Goal: Book appointment/travel/reservation

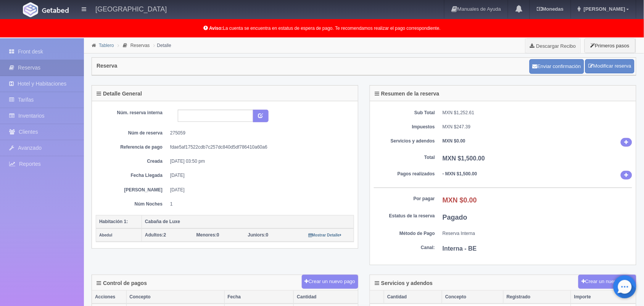
click at [104, 46] on link "Tablero" at bounding box center [106, 45] width 15 height 5
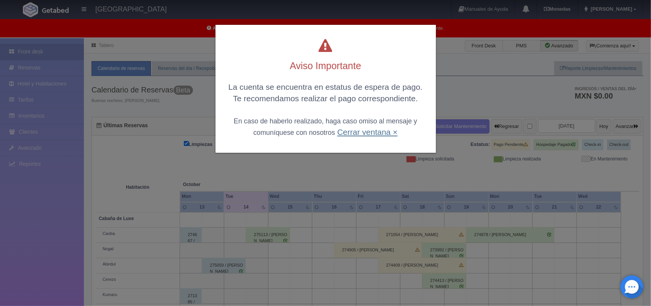
click at [364, 130] on link "Cerrar ventana ×" at bounding box center [367, 131] width 60 height 9
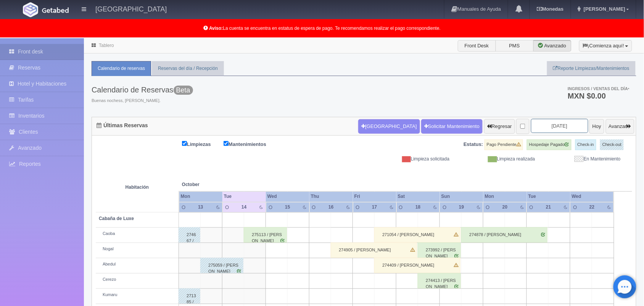
click at [549, 126] on input "2025-10-15" at bounding box center [559, 126] width 57 height 14
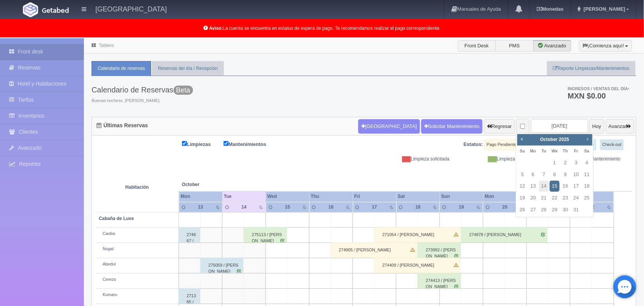
click at [587, 137] on span "Next" at bounding box center [587, 139] width 6 height 6
click at [573, 176] on link "7" at bounding box center [576, 174] width 10 height 11
type input "2025-11-07"
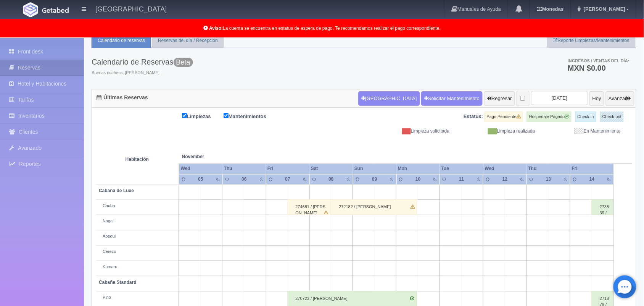
scroll to position [9, 0]
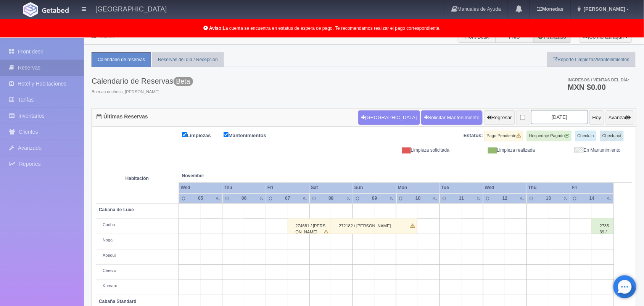
click at [554, 117] on input "[DATE]" at bounding box center [559, 117] width 57 height 14
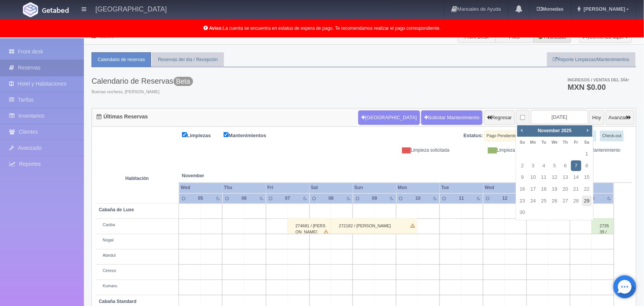
click at [588, 201] on link "29" at bounding box center [587, 200] width 10 height 11
type input "2025-11-29"
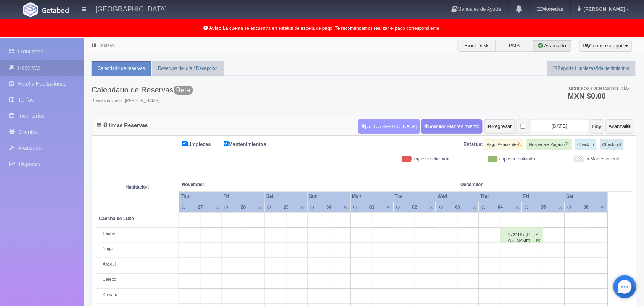
click at [363, 130] on button "Nueva Reserva" at bounding box center [388, 126] width 61 height 14
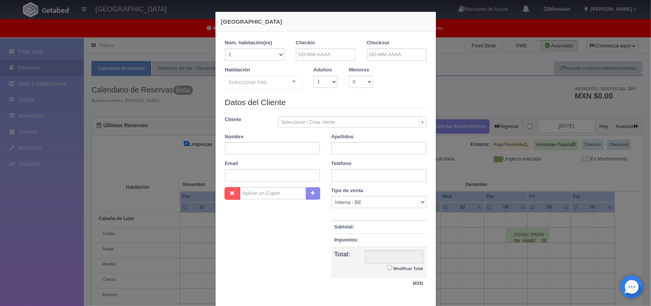
checkbox input "false"
click at [315, 55] on input "text" at bounding box center [326, 54] width 60 height 12
click at [299, 128] on link "19" at bounding box center [299, 125] width 10 height 11
type input "[DATE]"
checkbox input "false"
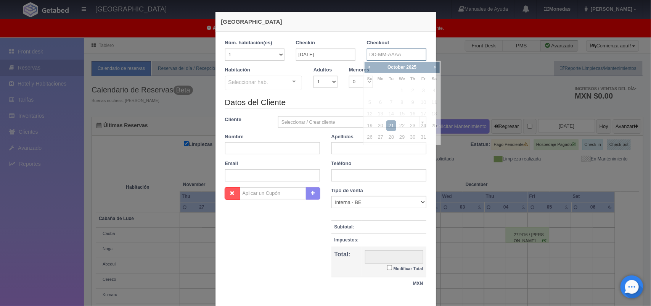
click at [376, 56] on input "text" at bounding box center [397, 54] width 60 height 12
click at [380, 126] on link "20" at bounding box center [381, 125] width 10 height 11
type input "[DATE]"
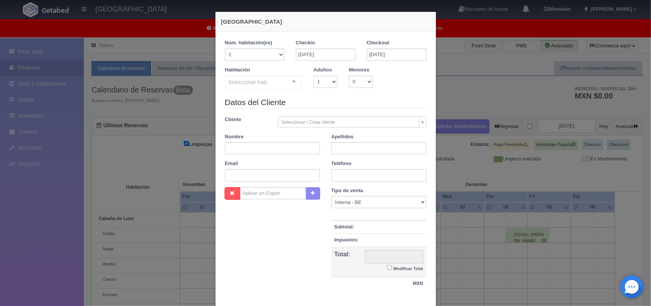
checkbox input "false"
click at [325, 82] on select "1 2 3 4 5 6 7 8 9 10" at bounding box center [326, 82] width 24 height 12
select select "2"
click at [314, 76] on select "1 2 3 4 5 6 7 8 9 10" at bounding box center [326, 82] width 24 height 12
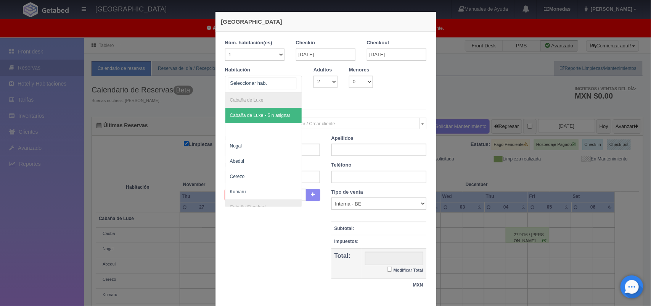
click at [290, 84] on div at bounding box center [293, 81] width 15 height 11
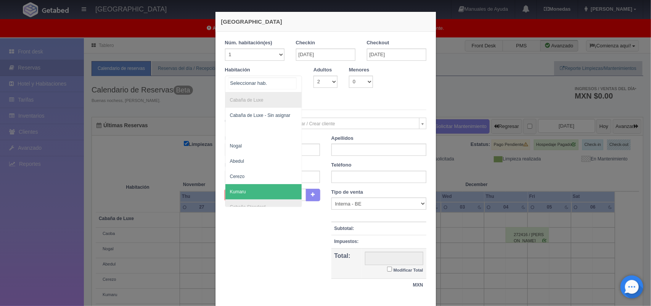
click at [268, 190] on span "Kumaru" at bounding box center [263, 191] width 77 height 15
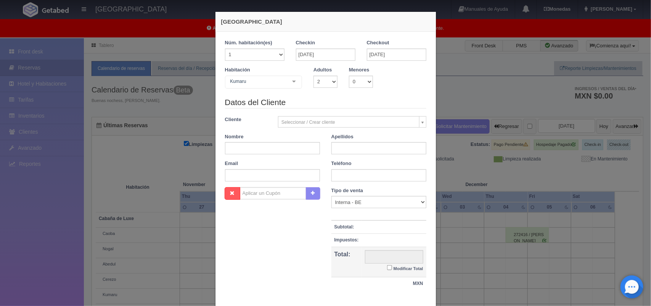
checkbox input "false"
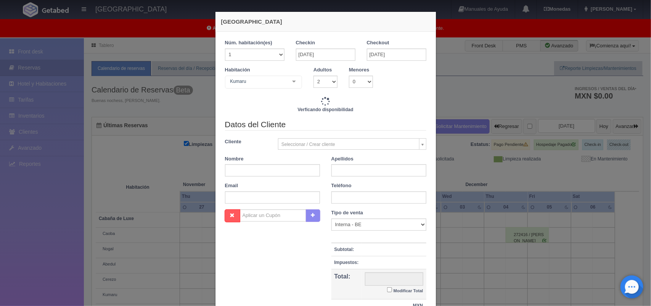
type input "1800.00"
checkbox input "false"
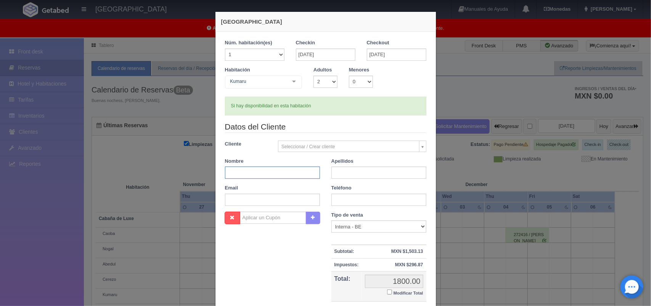
click at [260, 177] on input "text" at bounding box center [272, 172] width 95 height 12
type input "[PERSON_NAME]"
click at [369, 169] on input "text" at bounding box center [378, 172] width 95 height 12
type input "[PERSON_NAME]"
click at [356, 205] on input "text" at bounding box center [378, 199] width 95 height 12
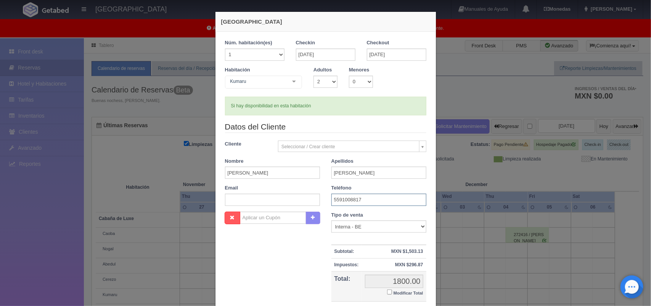
type input "5591008817"
click at [250, 203] on input "text" at bounding box center [272, 199] width 95 height 12
paste input "[EMAIL_ADDRESS][DOMAIN_NAME]"
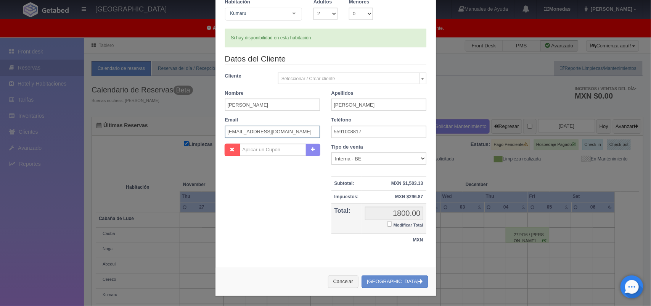
scroll to position [70, 0]
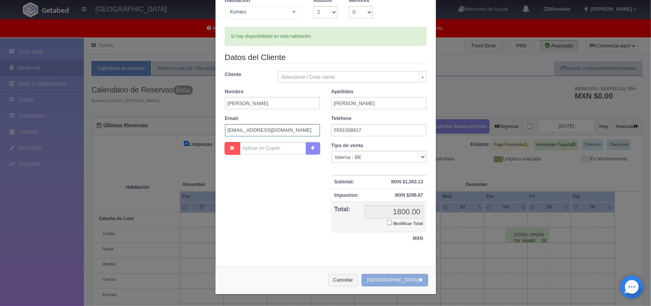
type input "[EMAIL_ADDRESS][DOMAIN_NAME]"
click at [397, 282] on button "Crear Reserva" at bounding box center [395, 279] width 66 height 13
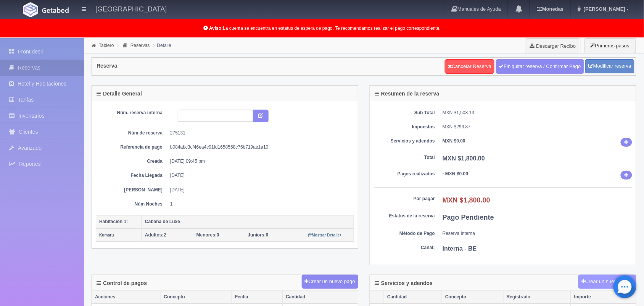
click at [590, 286] on button "Crear un nuevo cargo" at bounding box center [607, 281] width 58 height 14
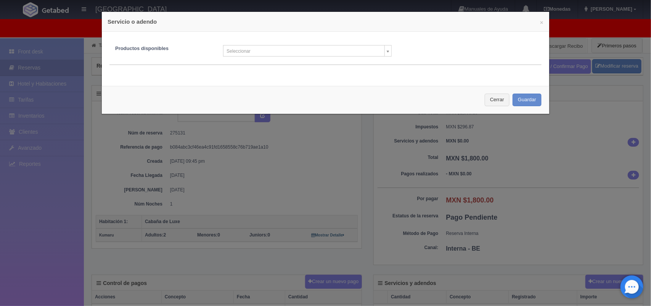
click at [383, 58] on div "Productos disponibles Seleccionar Producto nuevo Temazcal Desayuno Desayuno Ace…" at bounding box center [325, 52] width 432 height 26
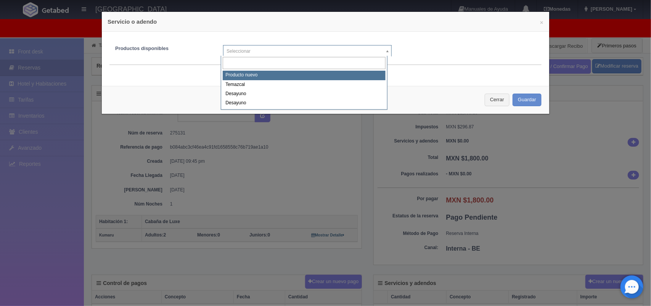
click at [384, 51] on body "Hotel Xacallan Manuales de Ayuda Actualizaciones recientes Monedas Tipo de camb…" at bounding box center [325, 279] width 651 height 483
select select "0"
type input "1"
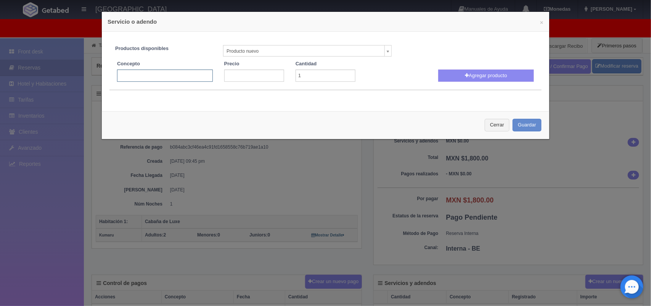
click at [171, 76] on input "text" at bounding box center [165, 75] width 96 height 12
type input "Masaje Holistico"
click at [232, 76] on input "number" at bounding box center [254, 75] width 60 height 12
type input "700"
type input "2"
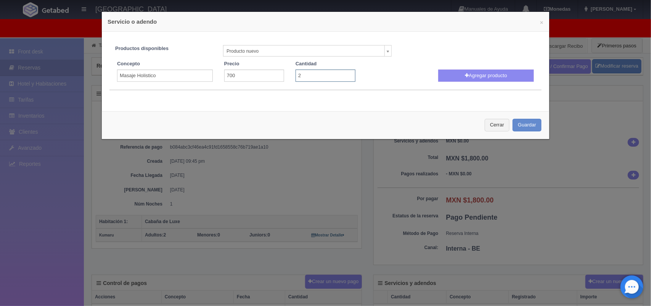
click at [345, 74] on input "2" at bounding box center [326, 75] width 60 height 12
click at [237, 74] on input "700" at bounding box center [254, 75] width 60 height 12
type input "700.00"
click at [485, 75] on button "Agregar producto" at bounding box center [486, 75] width 96 height 12
select select
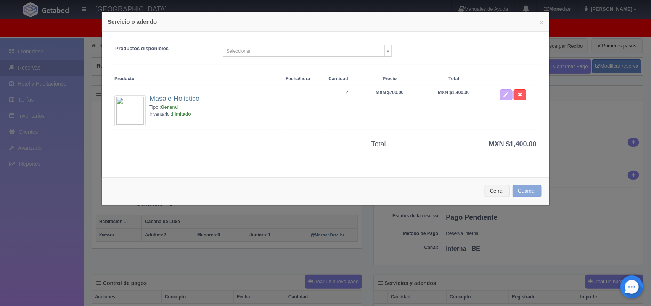
click at [524, 191] on button "Guardar" at bounding box center [527, 191] width 29 height 13
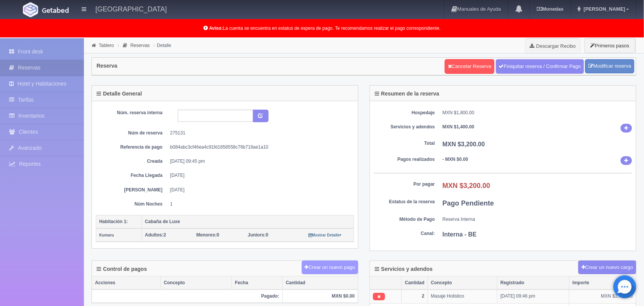
click at [324, 265] on button "Crear un nuevo pago" at bounding box center [330, 267] width 56 height 14
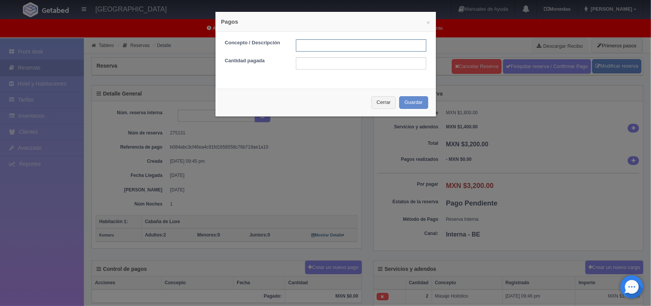
click at [357, 45] on input "text" at bounding box center [361, 45] width 130 height 12
type input "Pago transferencia [DATE]"
click at [359, 62] on input "text" at bounding box center [361, 63] width 130 height 12
type input "2000.00"
click at [415, 103] on button "Guardar" at bounding box center [413, 102] width 29 height 13
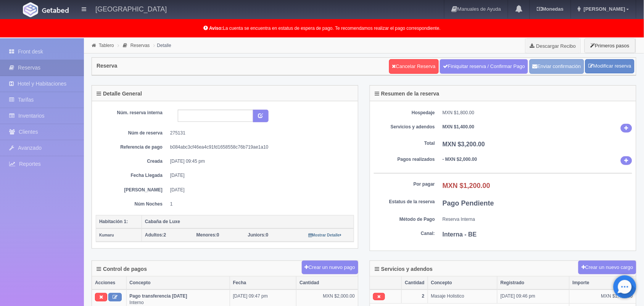
click at [560, 67] on button "Enviar confirmación" at bounding box center [556, 66] width 55 height 14
